Goal: Task Accomplishment & Management: Use online tool/utility

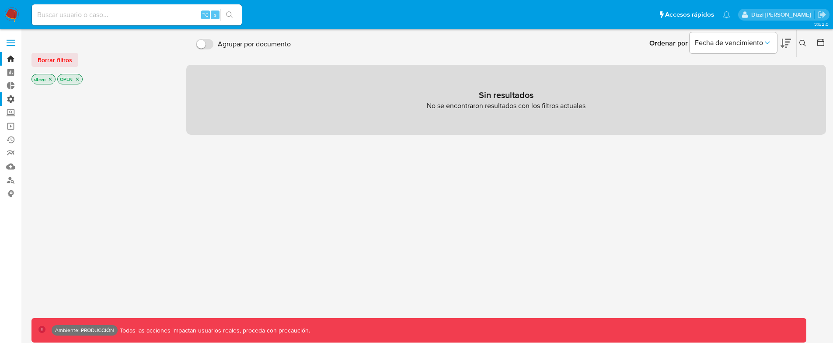
click at [14, 100] on label "Administración" at bounding box center [52, 99] width 104 height 14
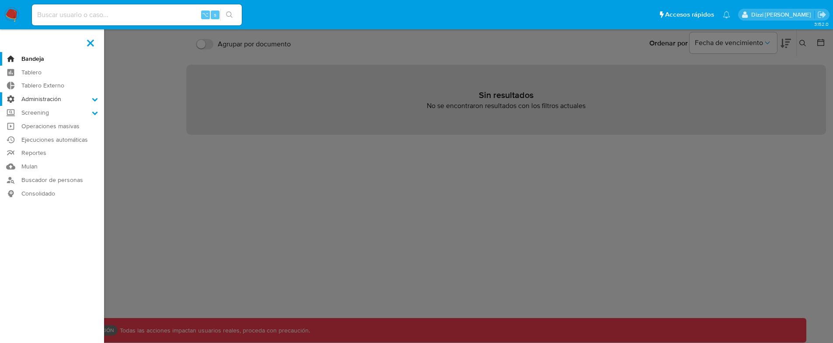
click at [0, 0] on input "Administración" at bounding box center [0, 0] width 0 height 0
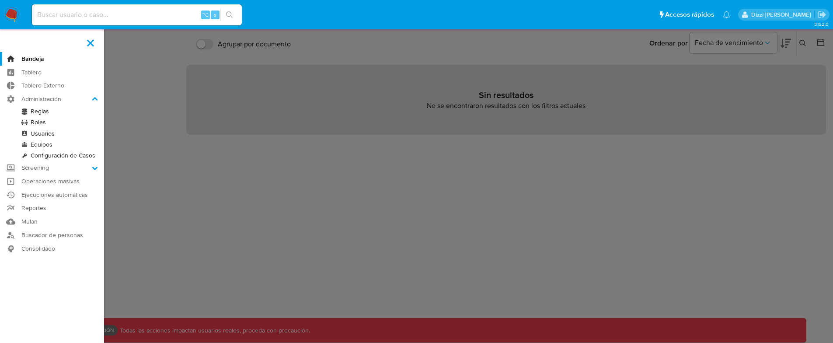
click at [31, 110] on link "Reglas" at bounding box center [52, 111] width 104 height 11
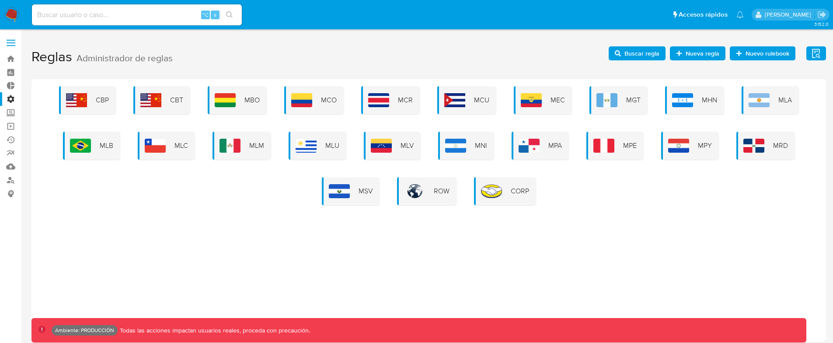
click at [670, 53] on h1 "Reglas Administrador de reglas Evidencias Nuevo rulebook Nueva regla Buscar reg…" at bounding box center [428, 57] width 795 height 30
click at [678, 51] on icon "button" at bounding box center [679, 53] width 6 height 6
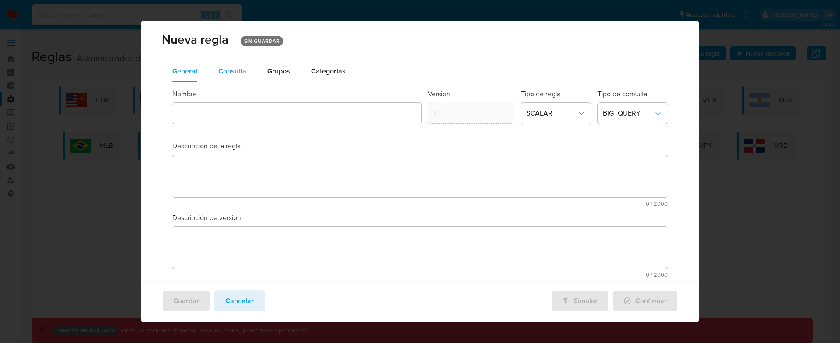
click at [228, 71] on span "Consulta" at bounding box center [232, 71] width 28 height 10
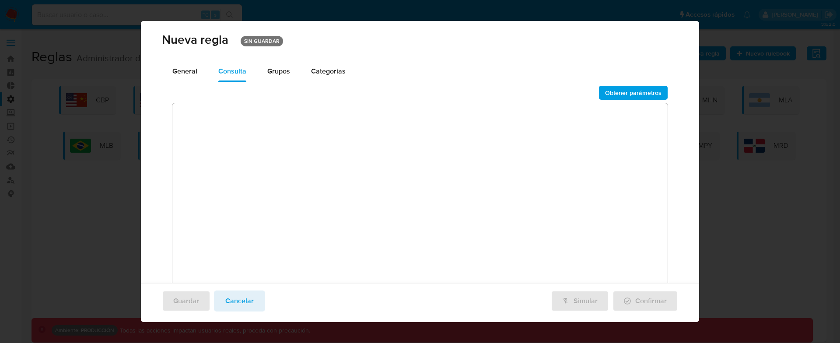
click at [298, 165] on textarea at bounding box center [419, 197] width 495 height 189
click at [247, 296] on span "Cancelar" at bounding box center [239, 300] width 28 height 19
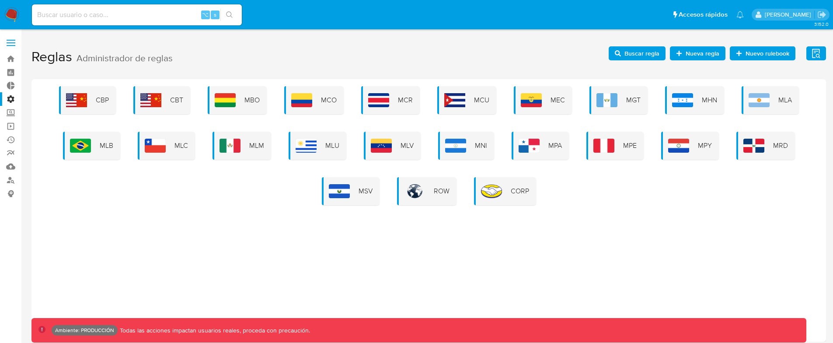
click at [773, 84] on div "CBP CBT MBO MCO MCR MCU MEC MGT MHN MLA MLB MLC MLM MLU MLV MNI MPA MPE MPY MRD…" at bounding box center [428, 210] width 795 height 262
click at [773, 93] on div "MLA" at bounding box center [770, 100] width 57 height 28
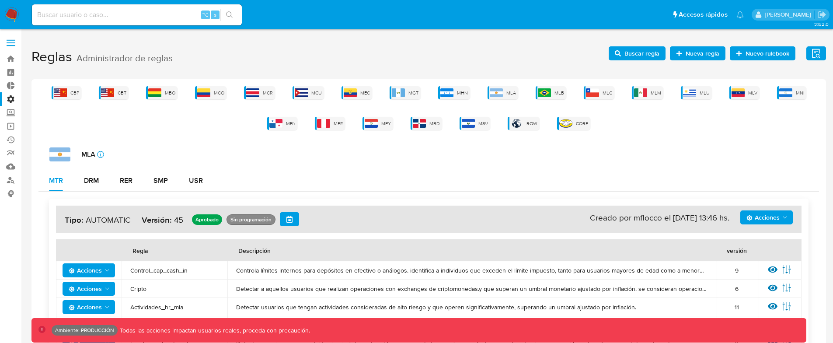
click at [758, 210] on span "Acciones" at bounding box center [762, 217] width 33 height 14
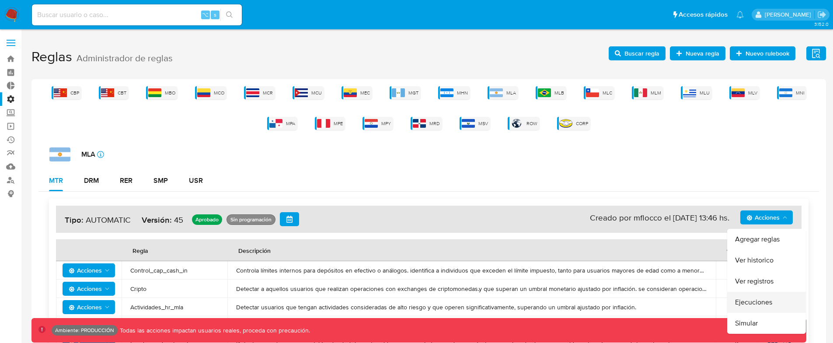
click at [760, 297] on button "Ejecuciones" at bounding box center [766, 302] width 79 height 21
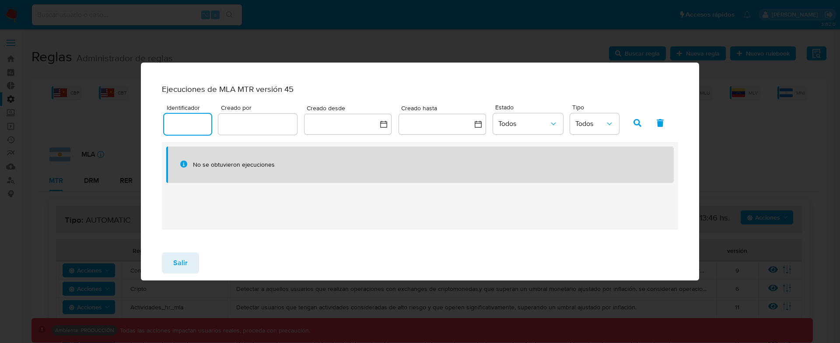
click at [202, 130] on input "number" at bounding box center [207, 124] width 86 height 11
click at [193, 265] on button "Salir" at bounding box center [180, 262] width 37 height 21
